Goal: Information Seeking & Learning: Learn about a topic

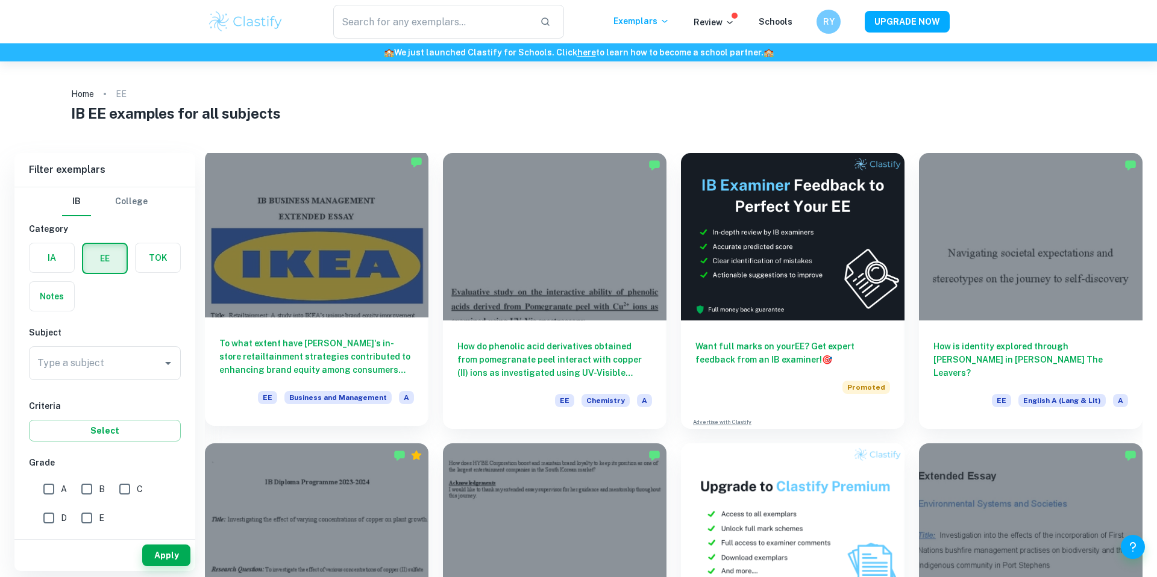
click at [354, 270] on div at bounding box center [317, 234] width 224 height 168
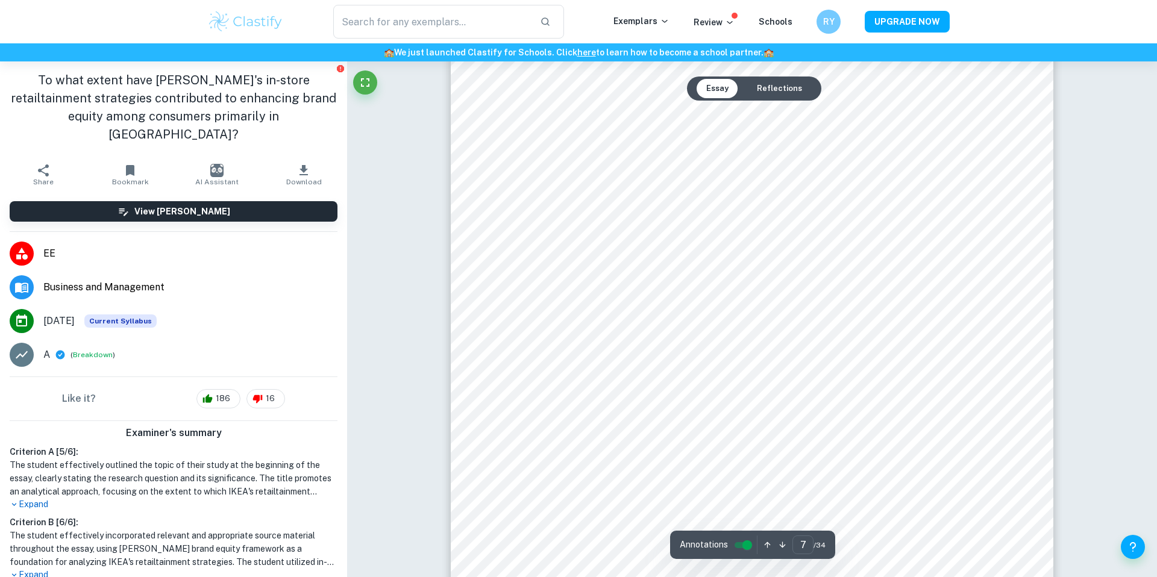
scroll to position [5810, 0]
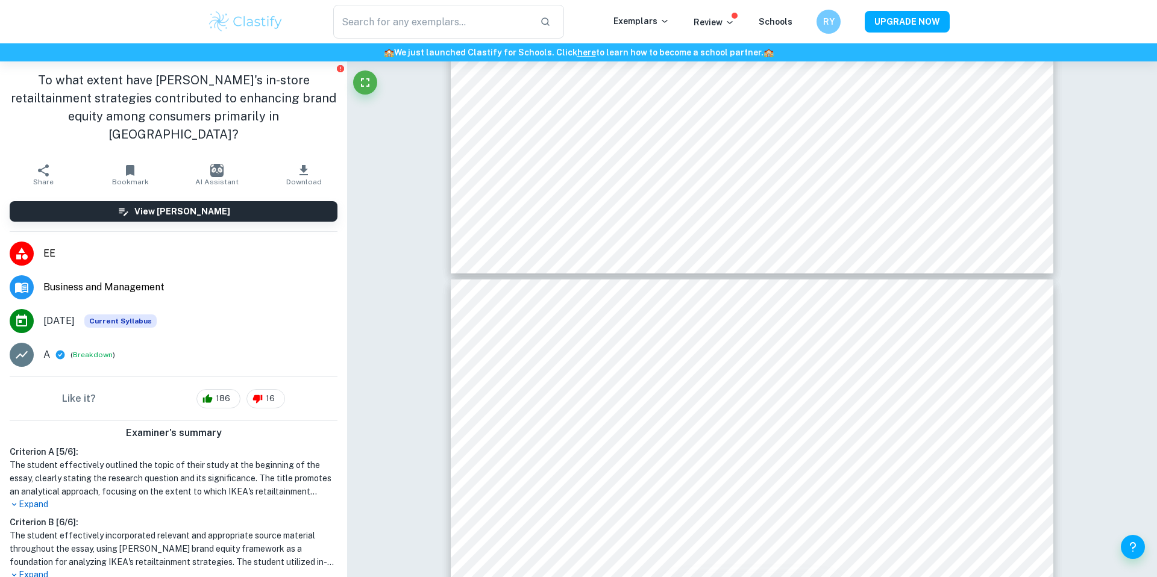
type input "8"
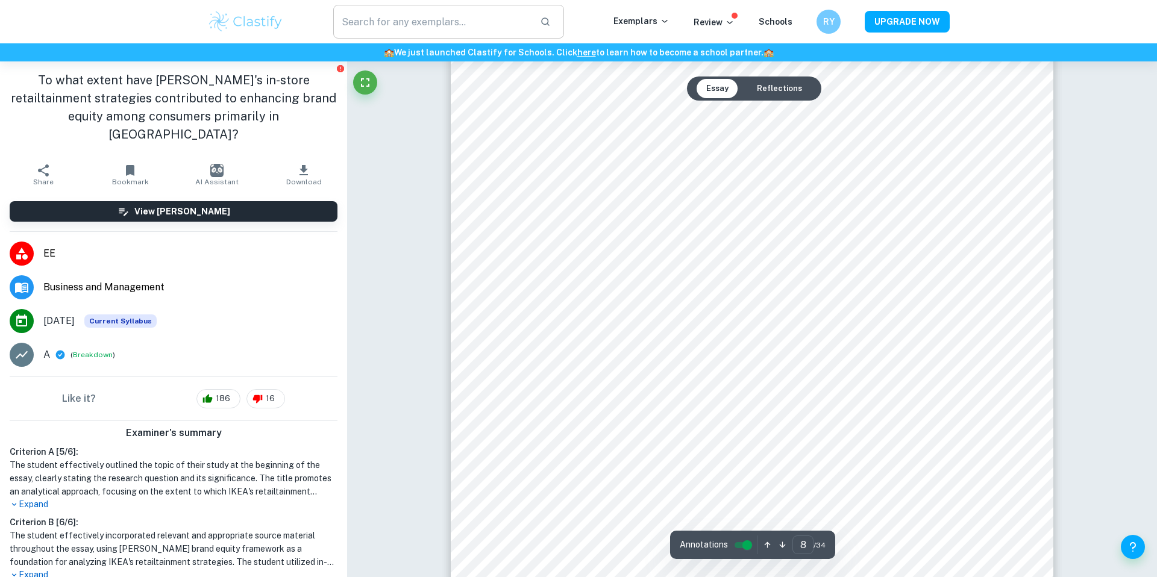
scroll to position [6320, 0]
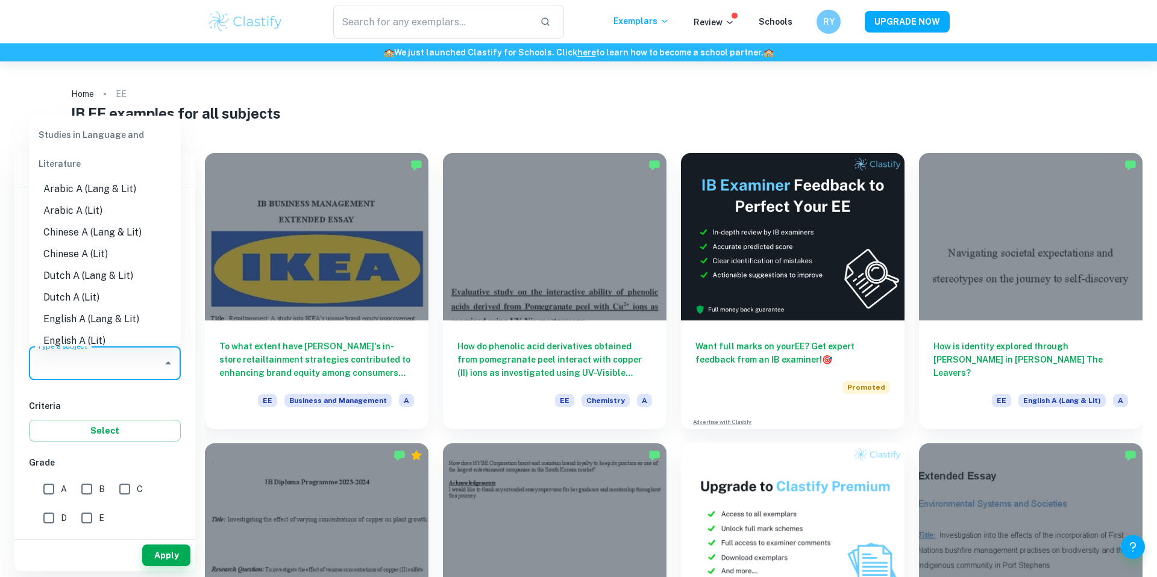
drag, startPoint x: 118, startPoint y: 354, endPoint x: 120, endPoint y: 381, distance: 26.6
click at [118, 354] on input "Type a subject" at bounding box center [95, 363] width 123 height 23
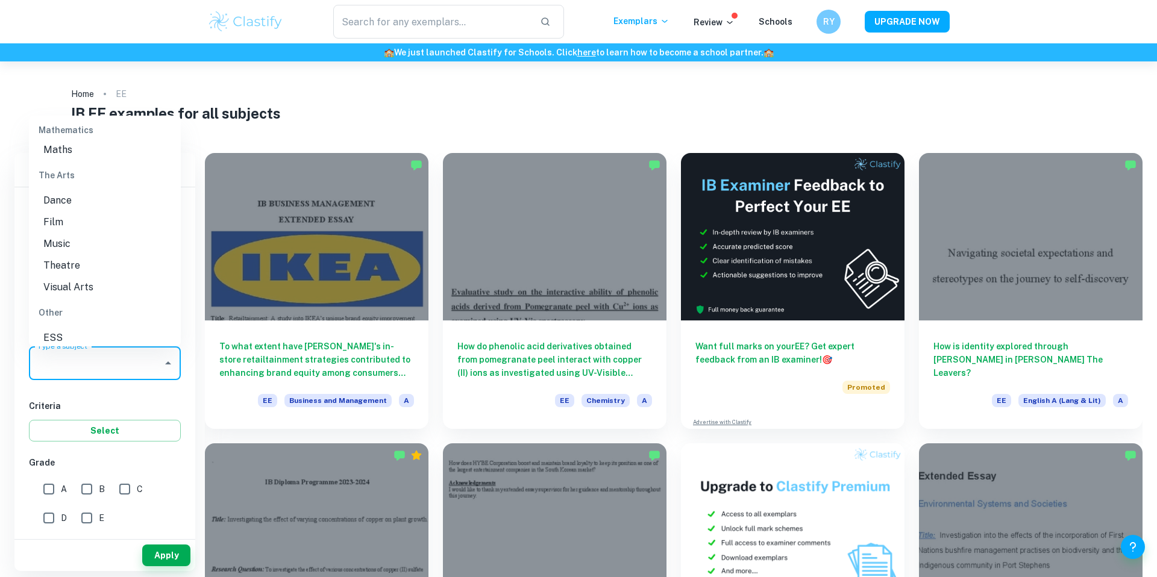
scroll to position [1587, 0]
click at [127, 300] on li "World Studies" at bounding box center [105, 309] width 152 height 22
type input "World Studies"
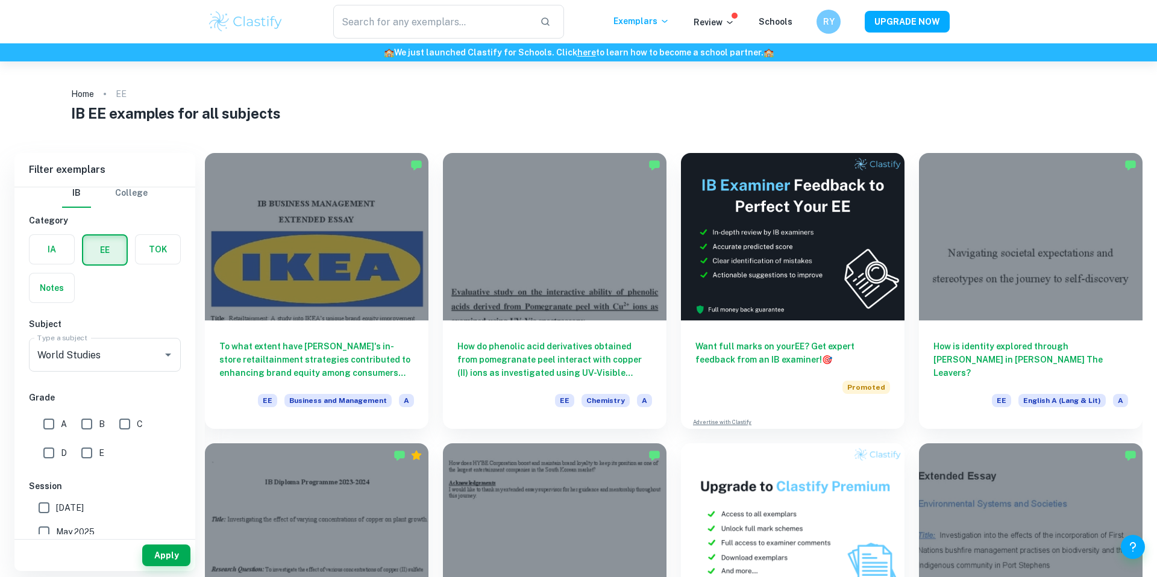
click at [61, 444] on div "D" at bounding box center [58, 450] width 38 height 29
click at [53, 432] on input "A" at bounding box center [49, 425] width 24 height 24
checkbox input "true"
click at [177, 556] on button "Apply" at bounding box center [166, 556] width 48 height 22
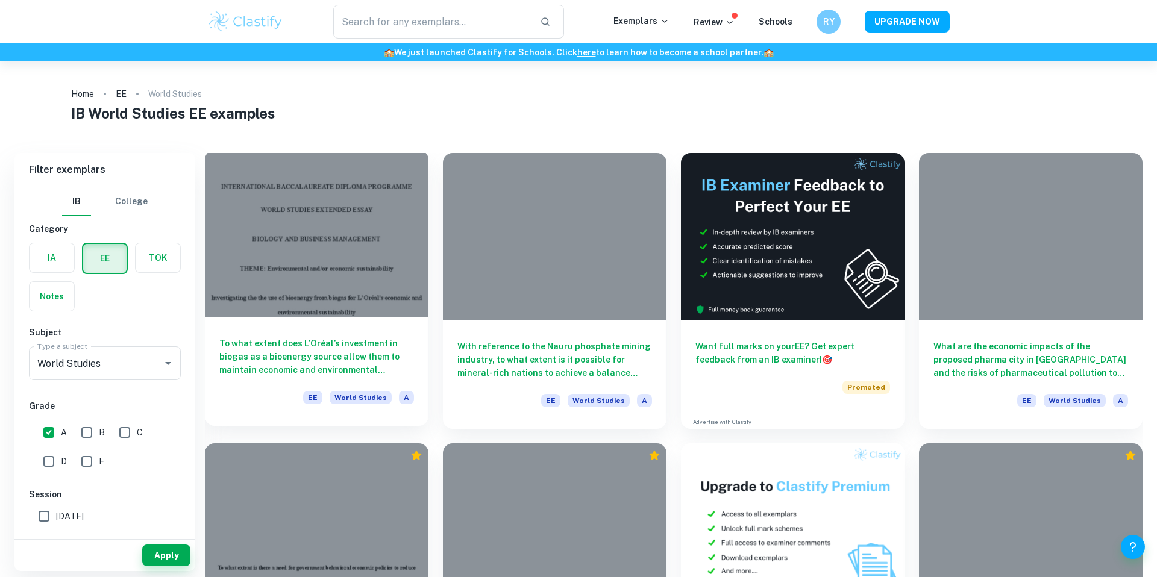
click at [345, 271] on div at bounding box center [317, 234] width 224 height 168
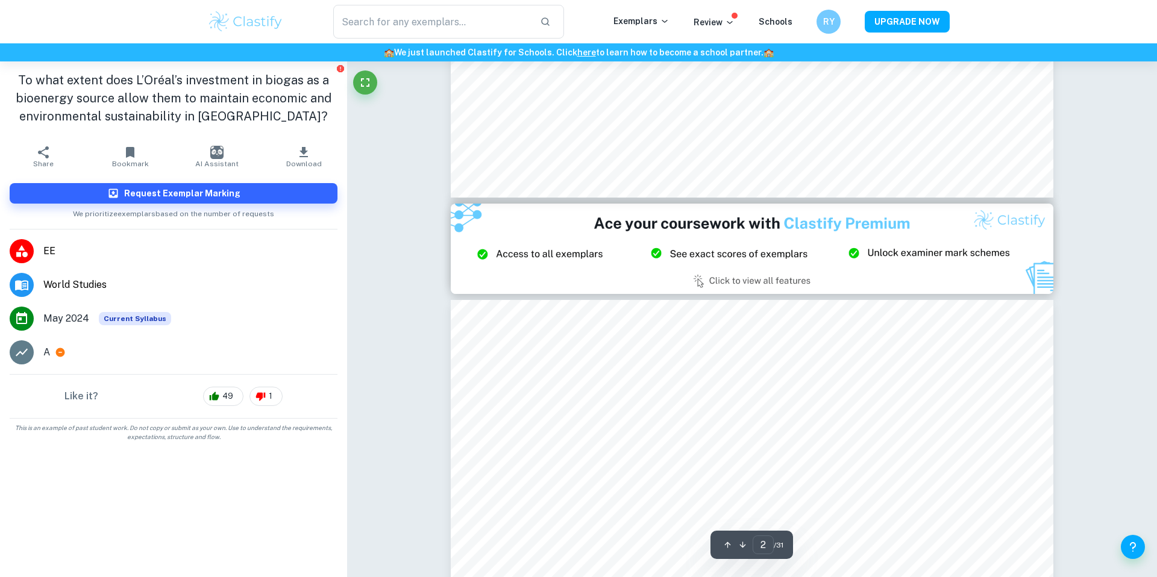
type input "3"
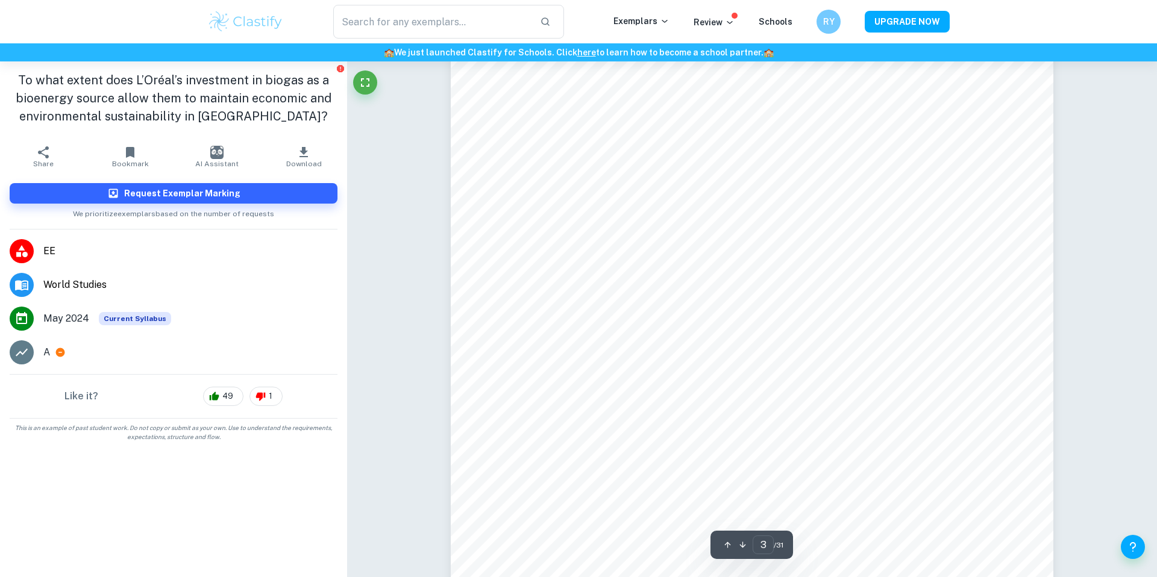
scroll to position [1869, 0]
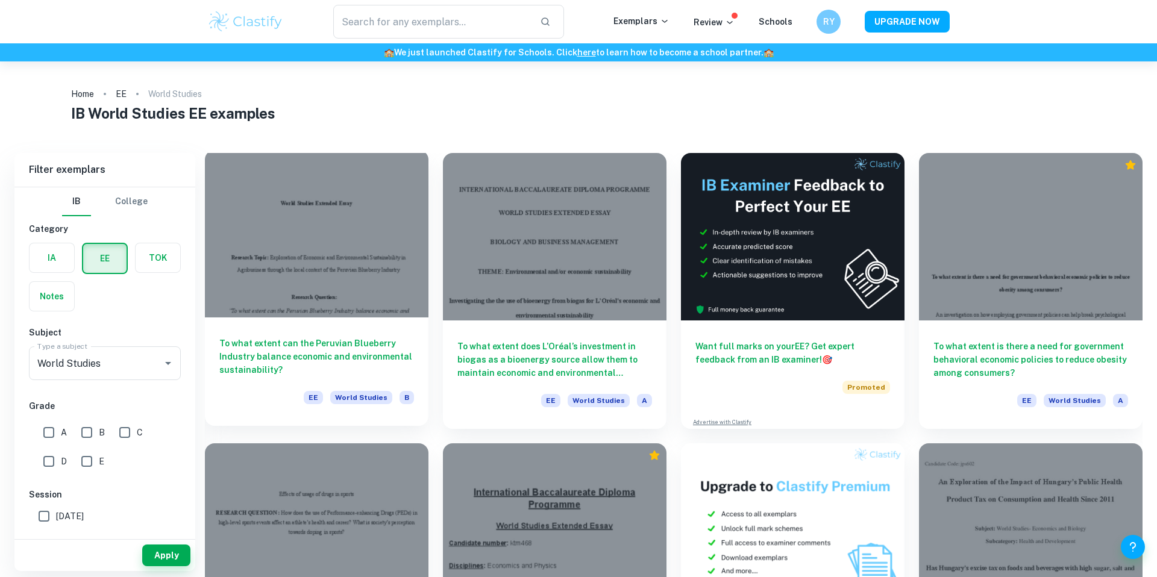
click at [384, 301] on div at bounding box center [317, 234] width 224 height 168
click at [41, 428] on input "A" at bounding box center [49, 433] width 24 height 24
checkbox input "true"
click at [154, 540] on div "Apply" at bounding box center [104, 555] width 181 height 31
click at [164, 552] on button "Apply" at bounding box center [166, 556] width 48 height 22
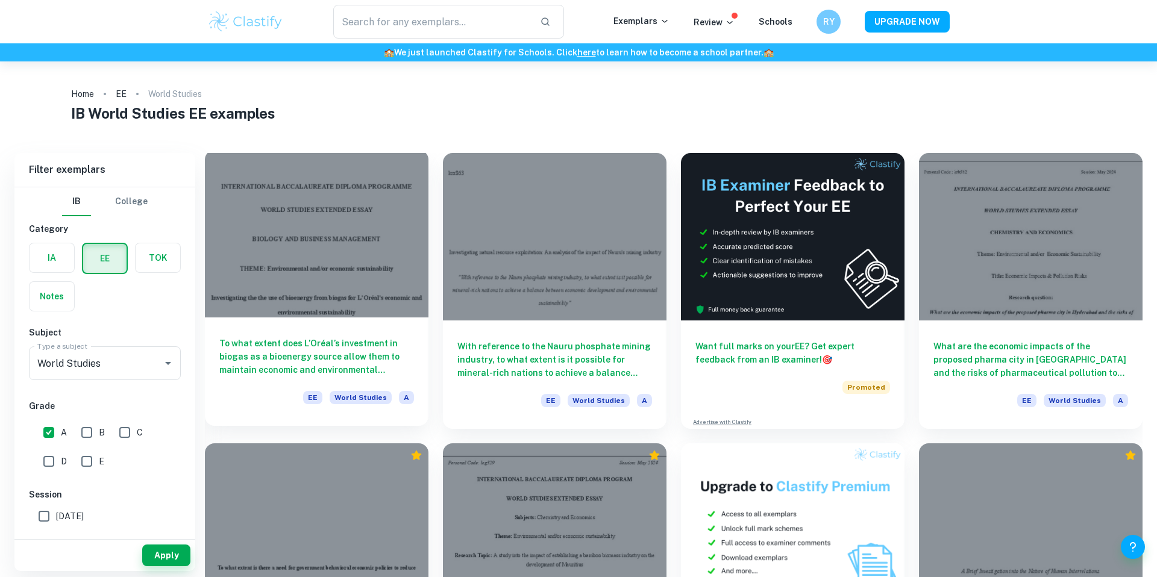
click at [363, 236] on div at bounding box center [317, 234] width 224 height 168
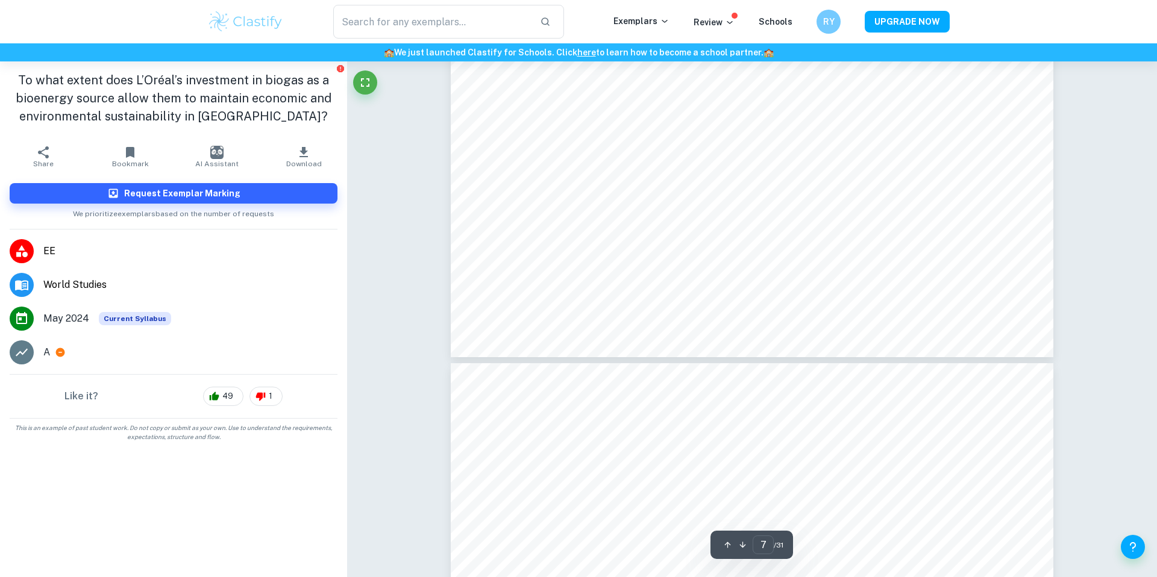
scroll to position [5224, 0]
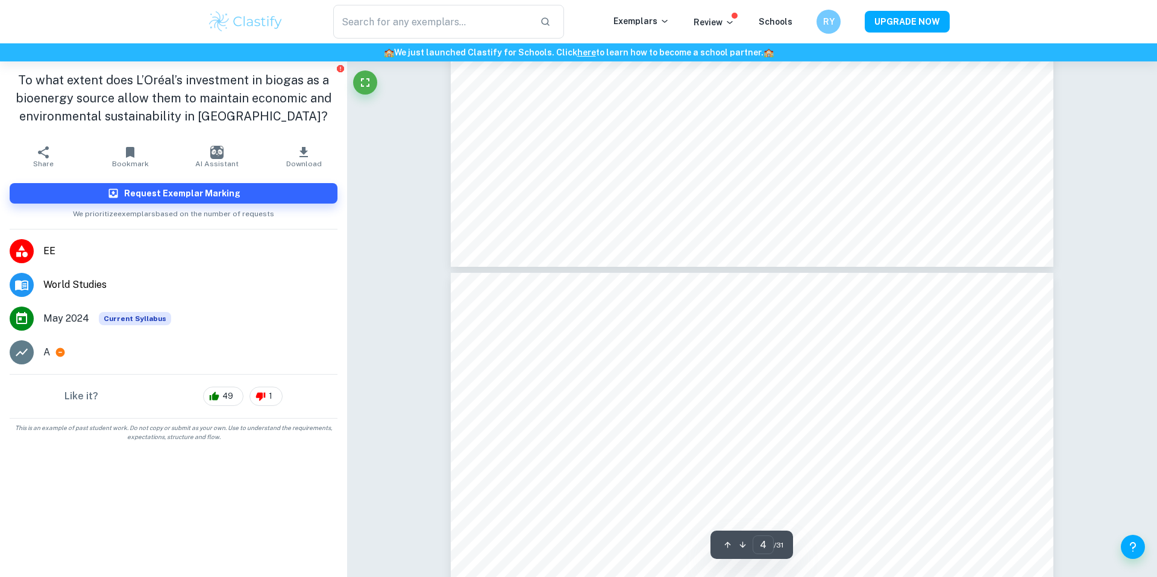
type input "3"
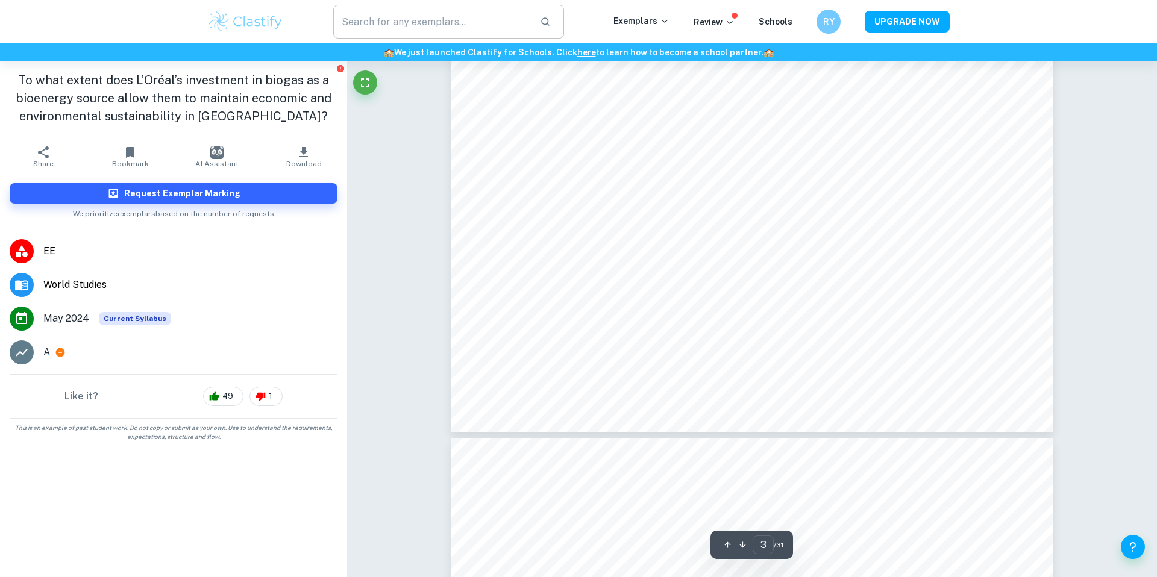
scroll to position [2177, 0]
